Goal: Browse casually

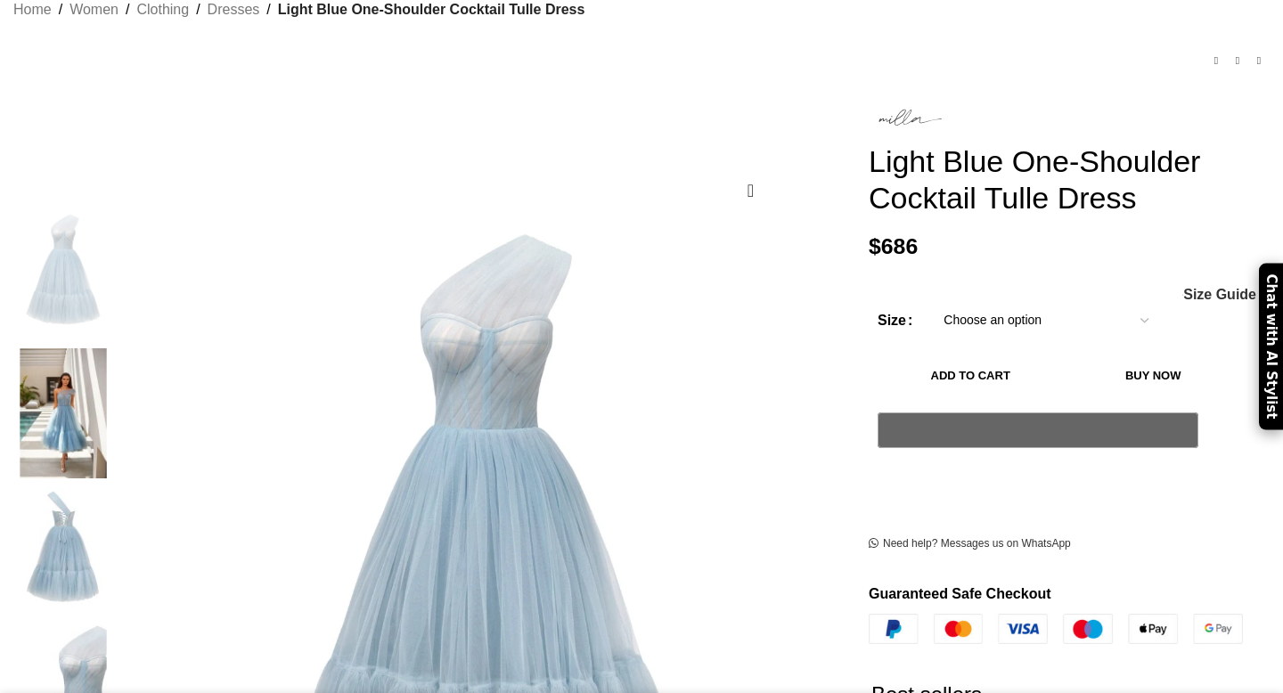
click at [118, 363] on img at bounding box center [63, 413] width 109 height 130
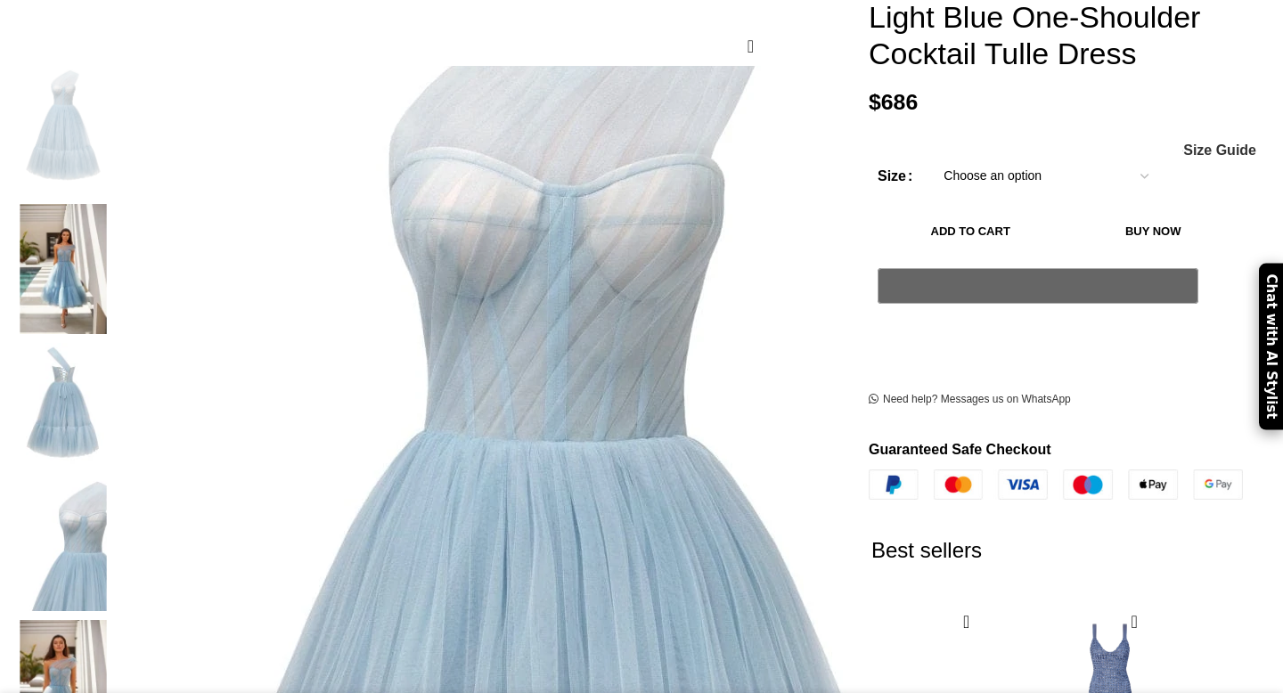
scroll to position [333, 0]
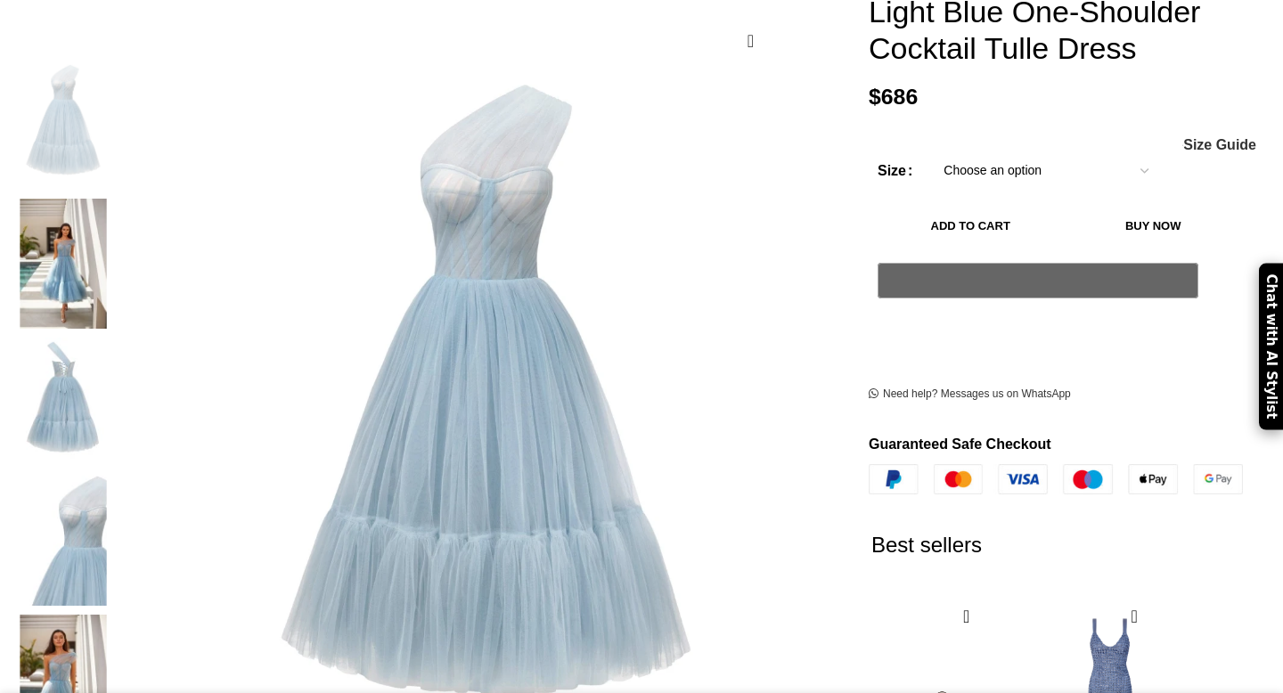
click at [118, 615] on img at bounding box center [63, 680] width 109 height 130
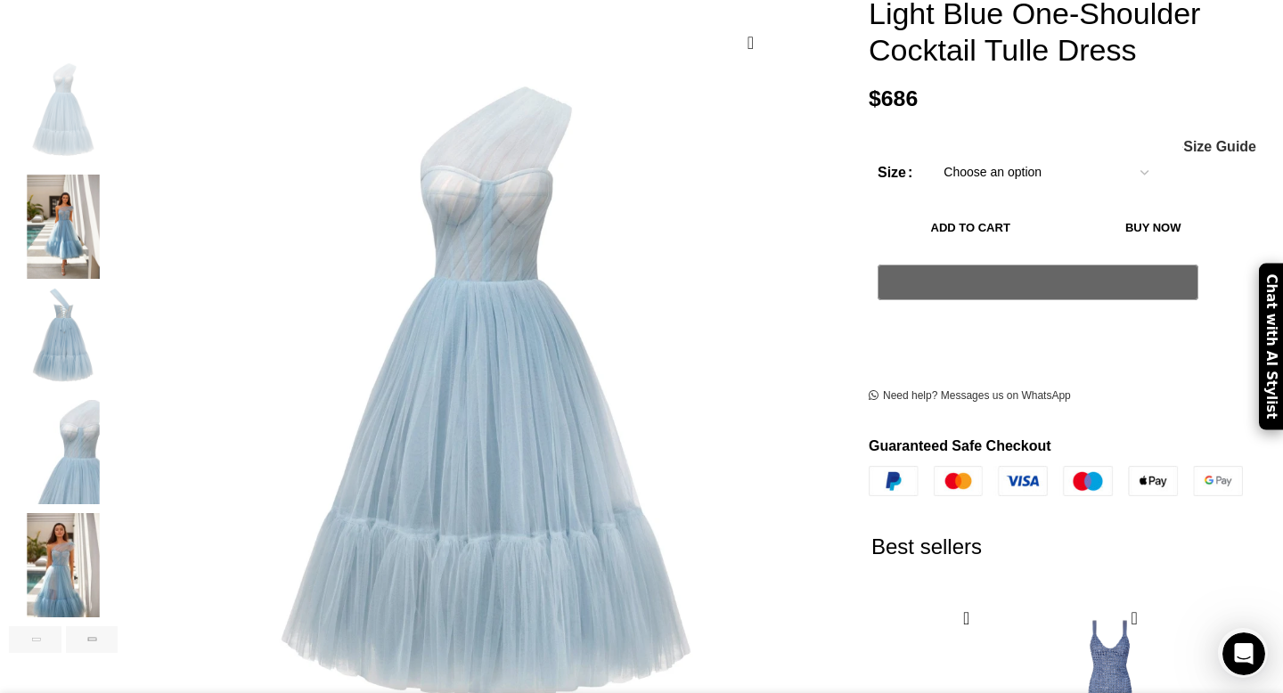
scroll to position [0, 375]
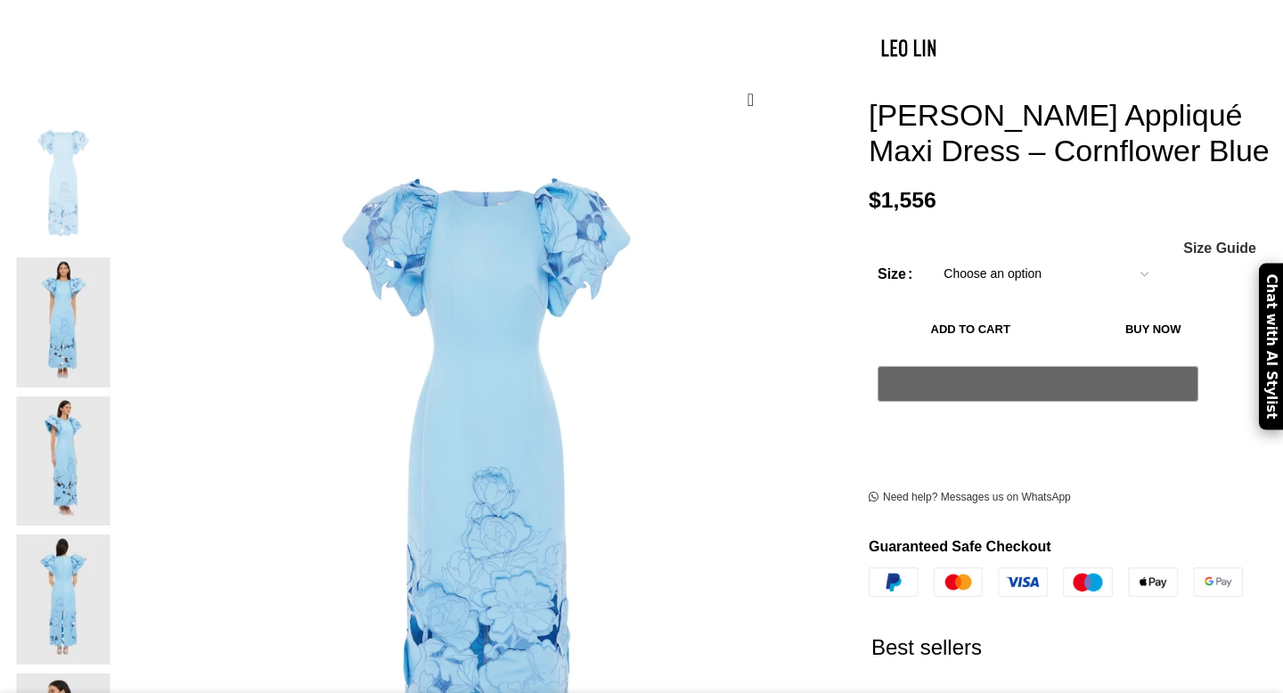
scroll to position [262, 0]
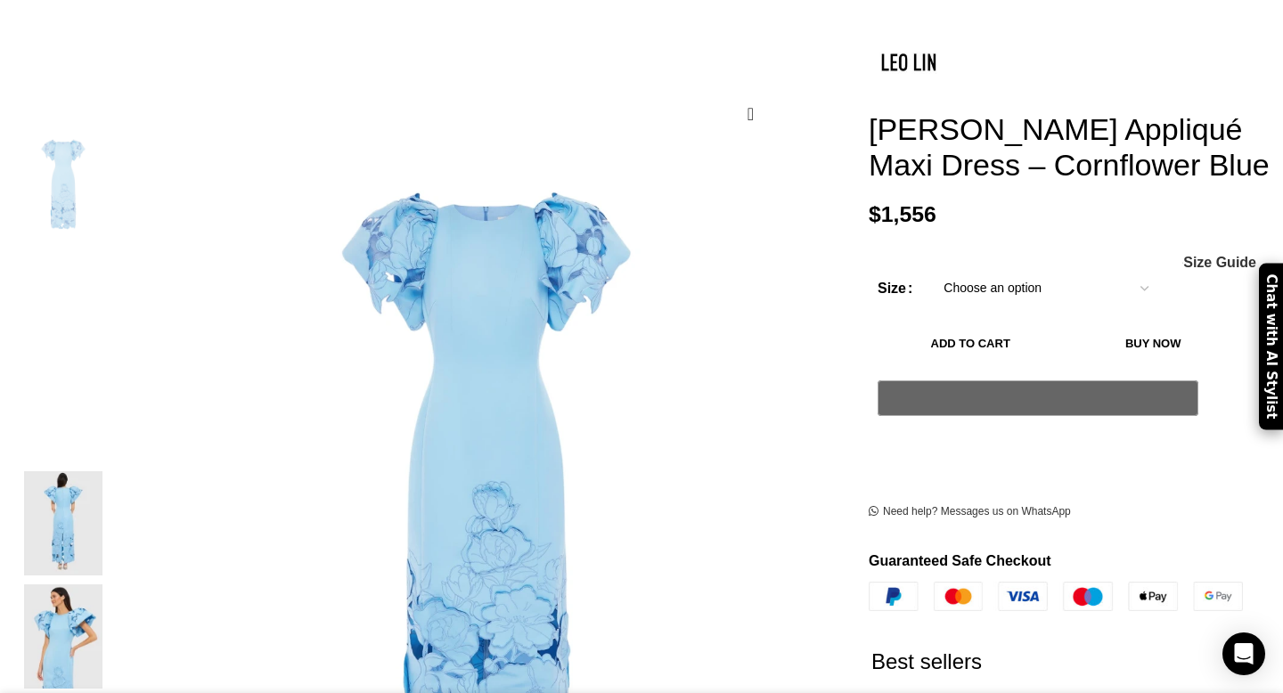
click at [118, 271] on img "2 / 6" at bounding box center [63, 298] width 109 height 104
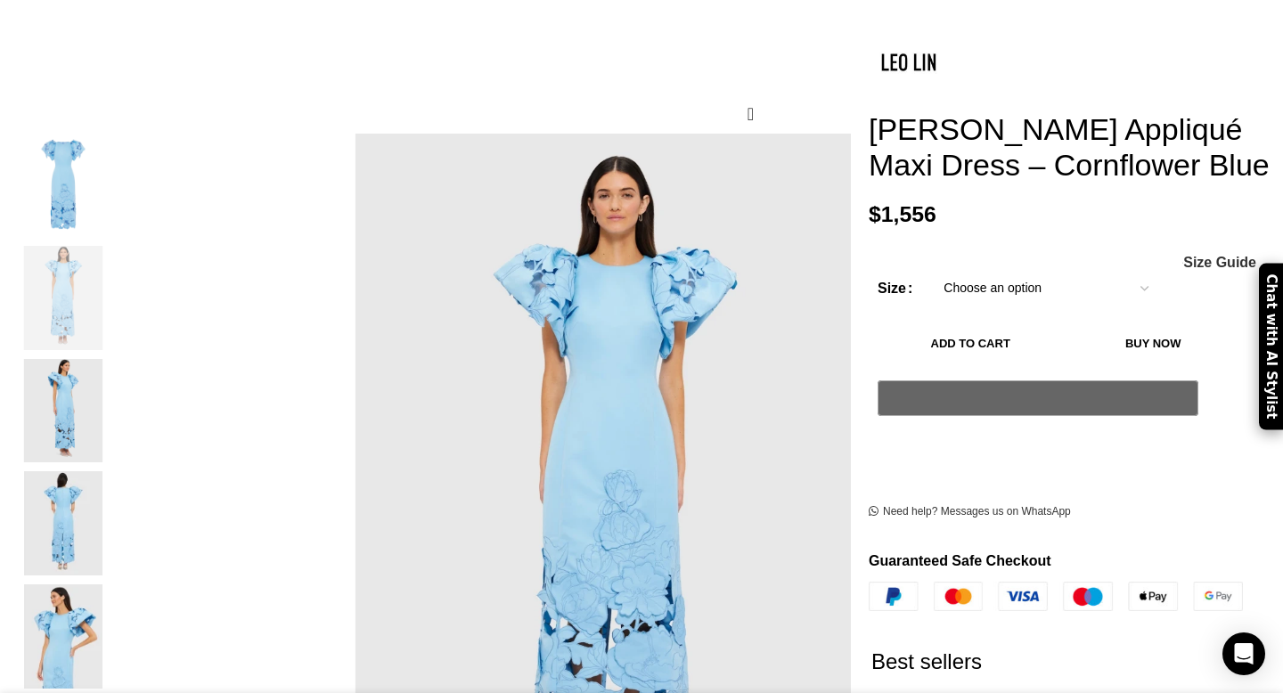
scroll to position [0, 187]
click at [118, 378] on img "3 / 6" at bounding box center [63, 411] width 109 height 104
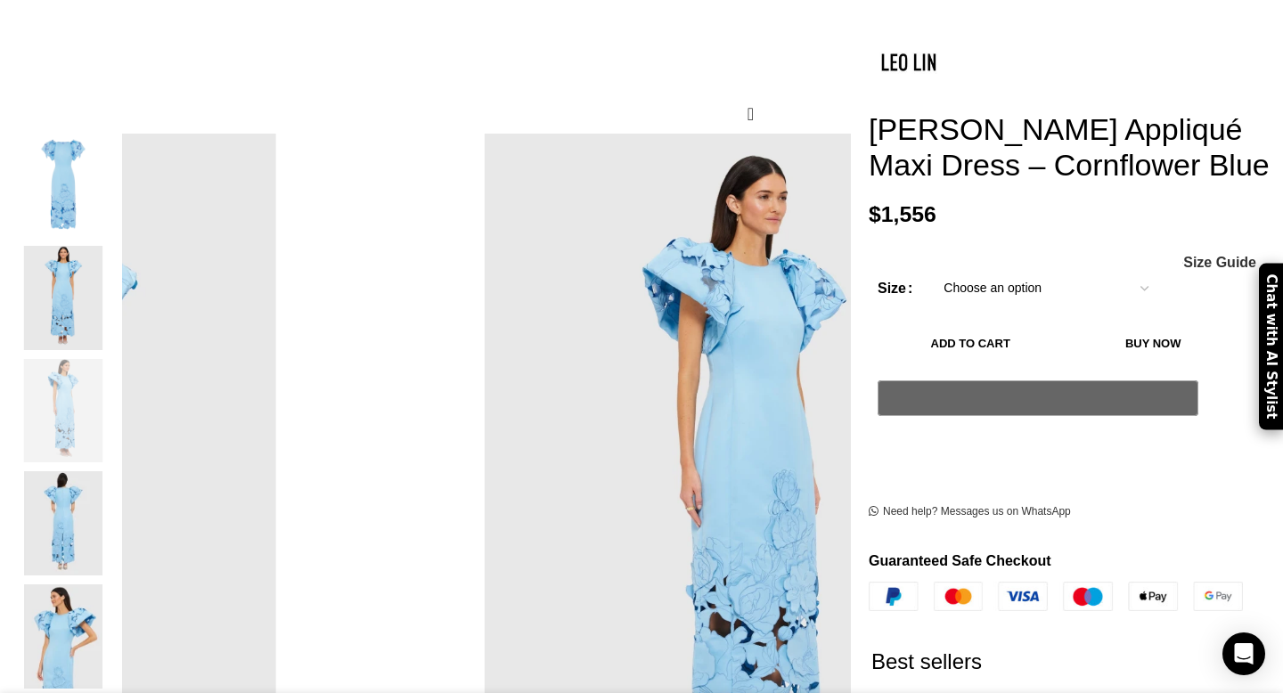
scroll to position [0, 375]
